Goal: Complete application form

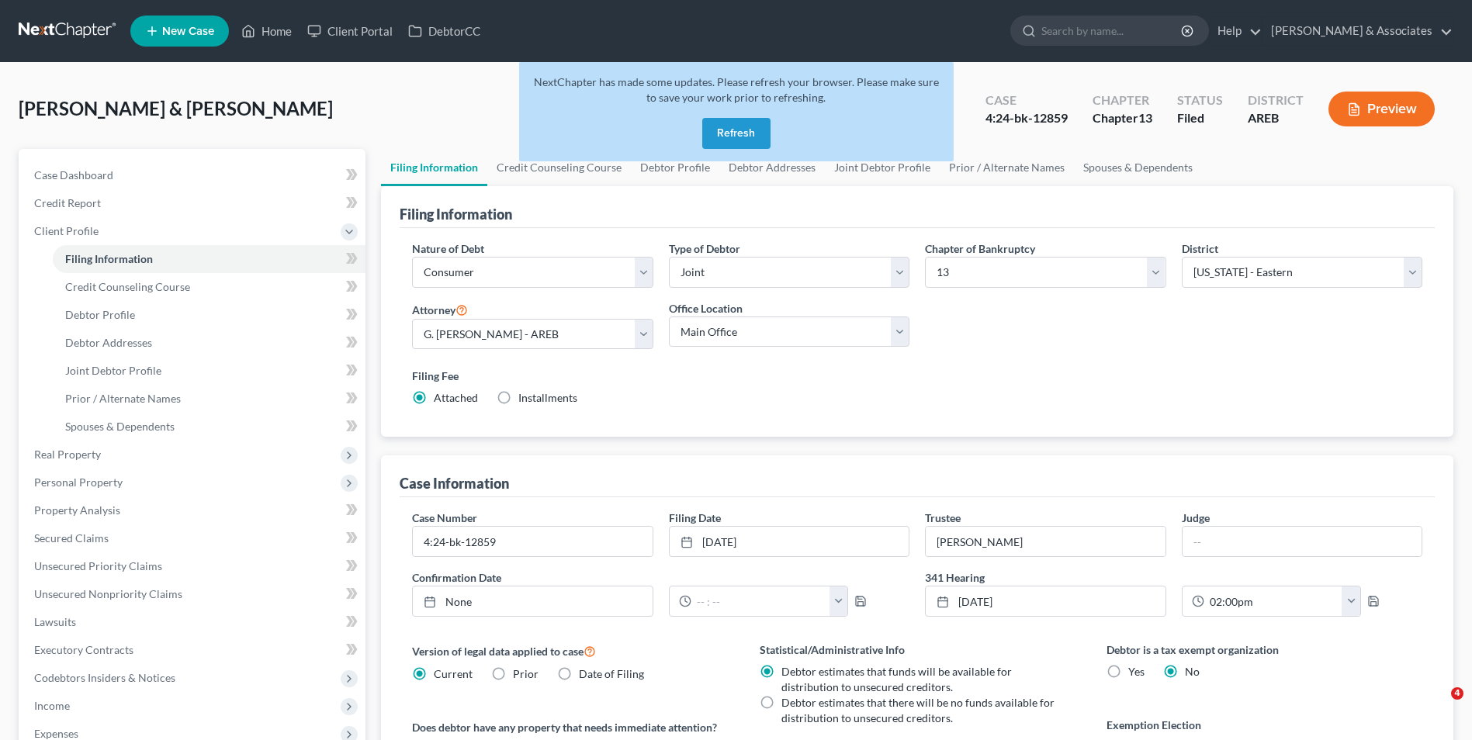
select select "1"
select select "3"
select select "5"
select select "1"
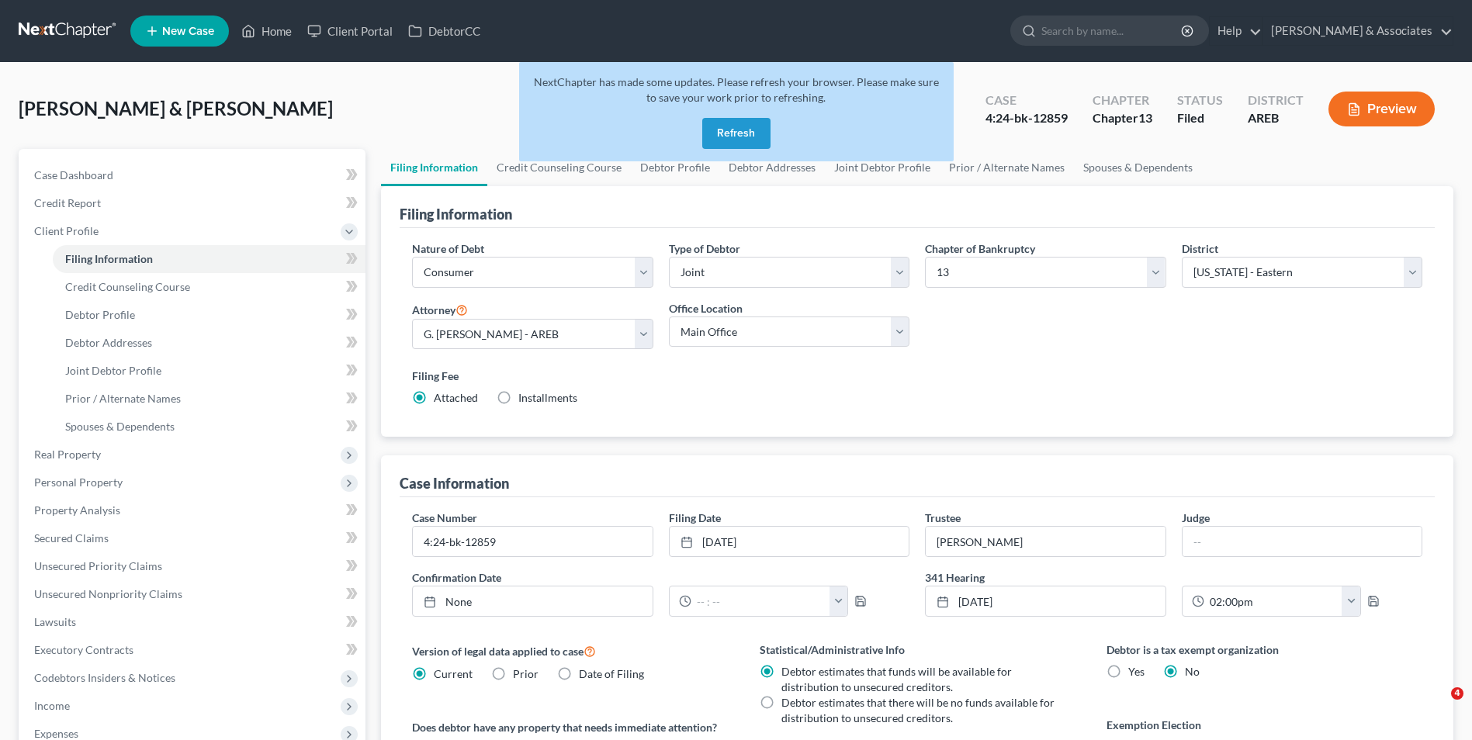
select select "1"
select select "3"
select select "5"
select select "1"
